Goal: Navigation & Orientation: Find specific page/section

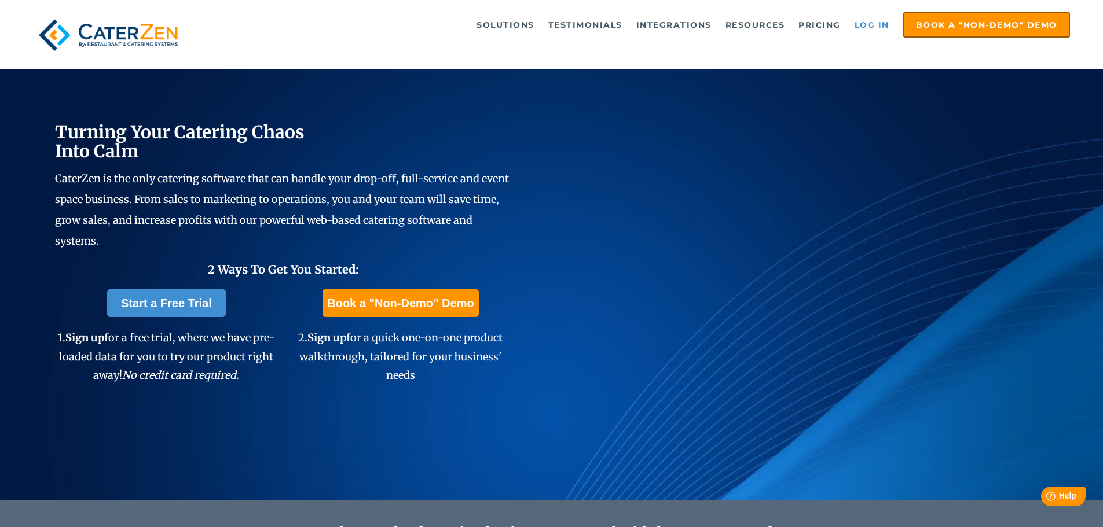
click at [863, 27] on link "Log in" at bounding box center [872, 24] width 46 height 23
click at [870, 24] on link "Log in" at bounding box center [872, 24] width 46 height 23
click at [868, 23] on link "Log in" at bounding box center [872, 24] width 46 height 23
